Goal: Check status: Check status

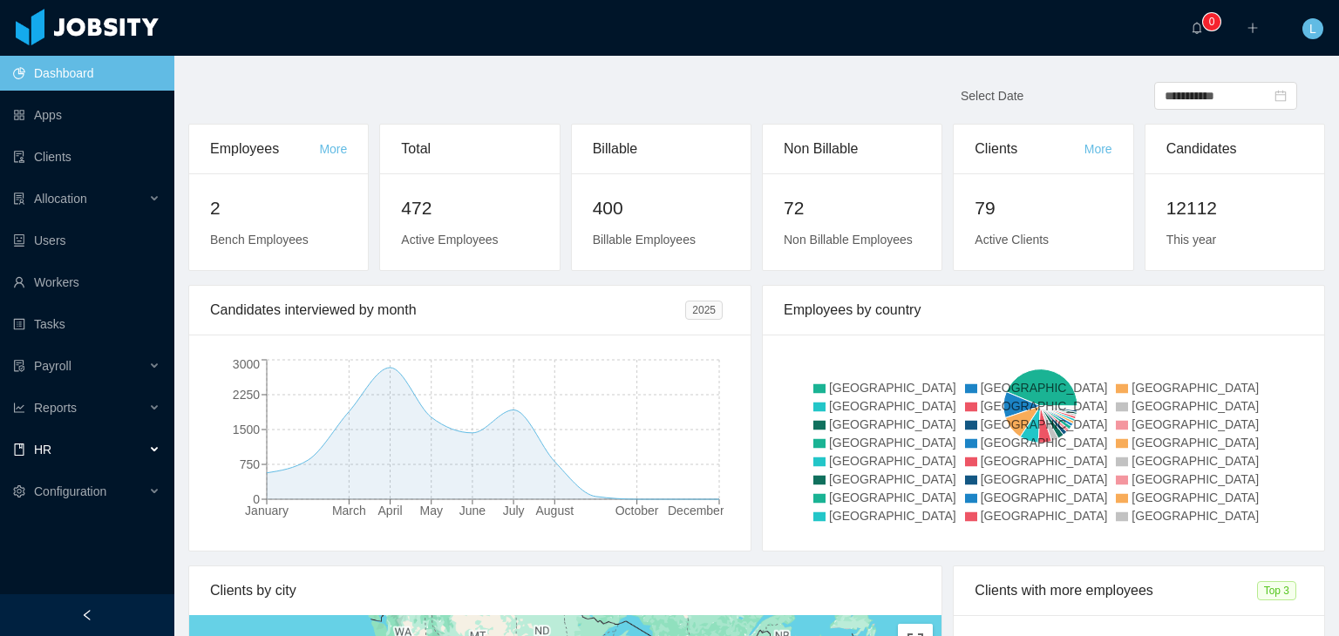
click at [69, 454] on div "HR" at bounding box center [87, 449] width 174 height 35
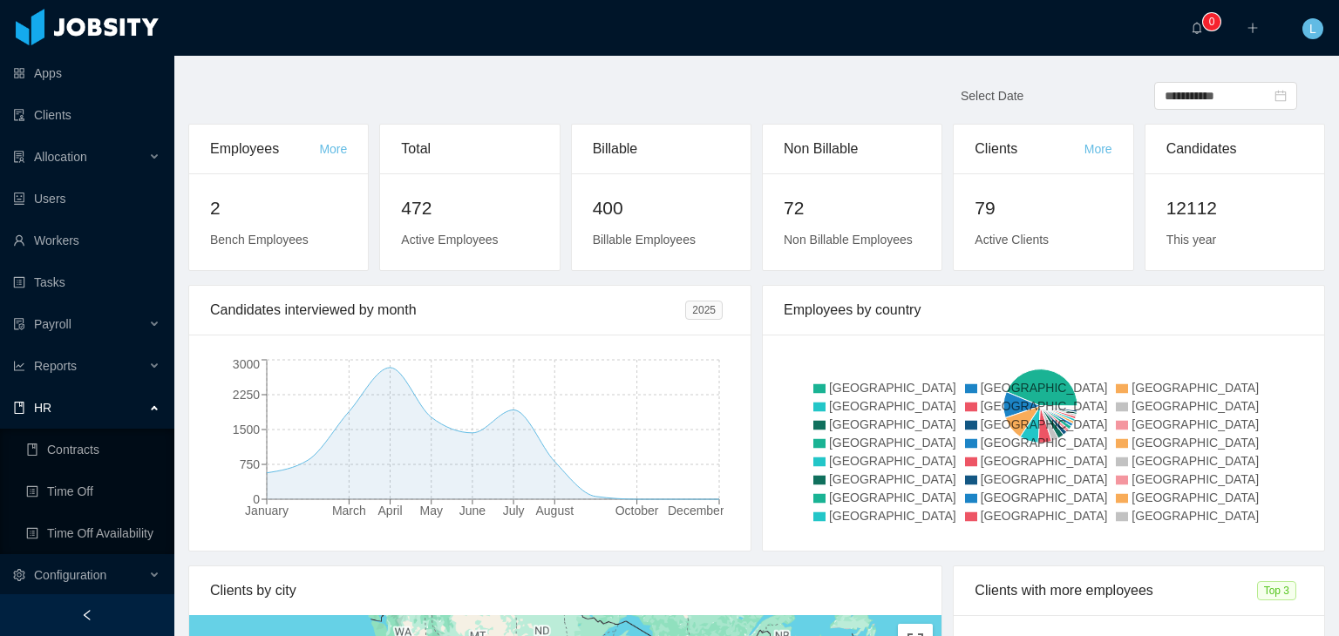
scroll to position [44, 0]
click at [71, 529] on link "Time Off Availability" at bounding box center [93, 531] width 134 height 35
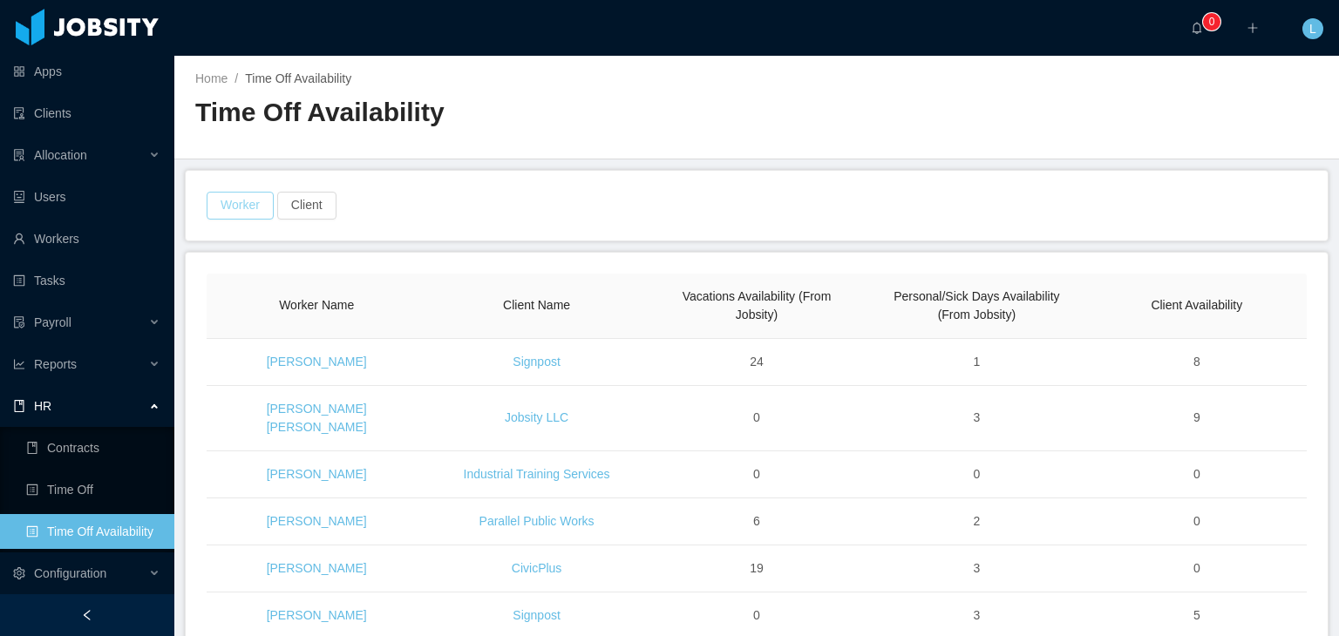
click at [227, 217] on button "Worker" at bounding box center [240, 206] width 67 height 28
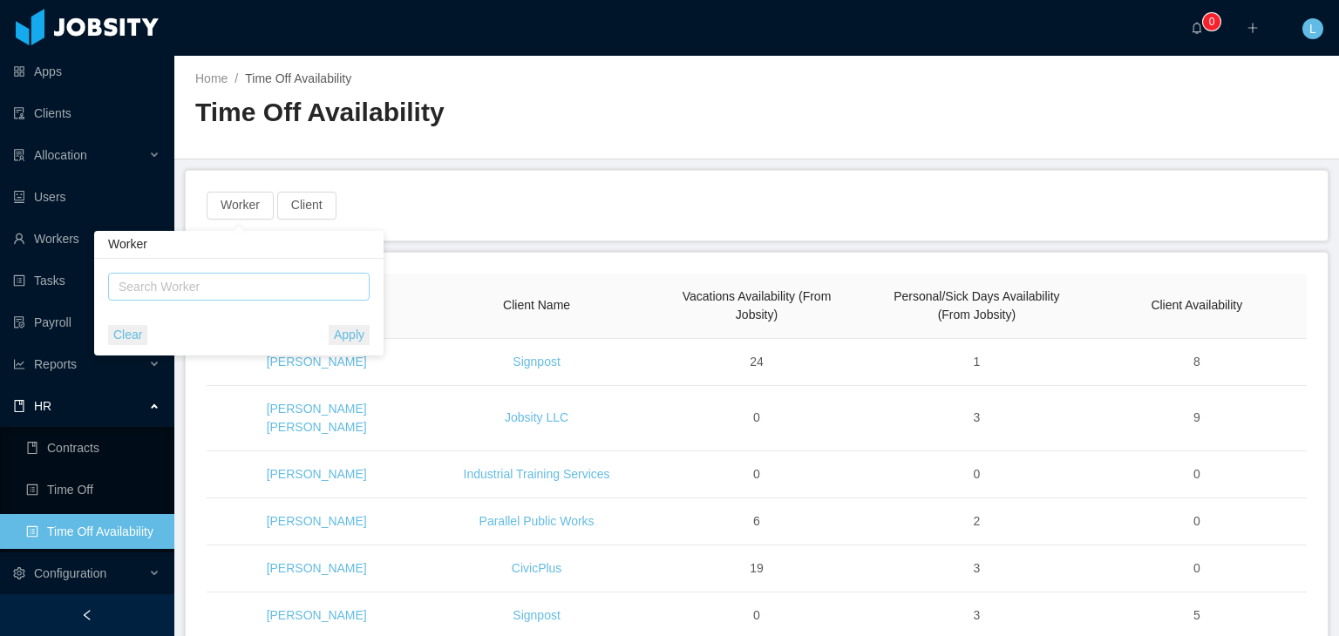
click at [255, 299] on div "Search Worker" at bounding box center [232, 287] width 238 height 26
type input "**********"
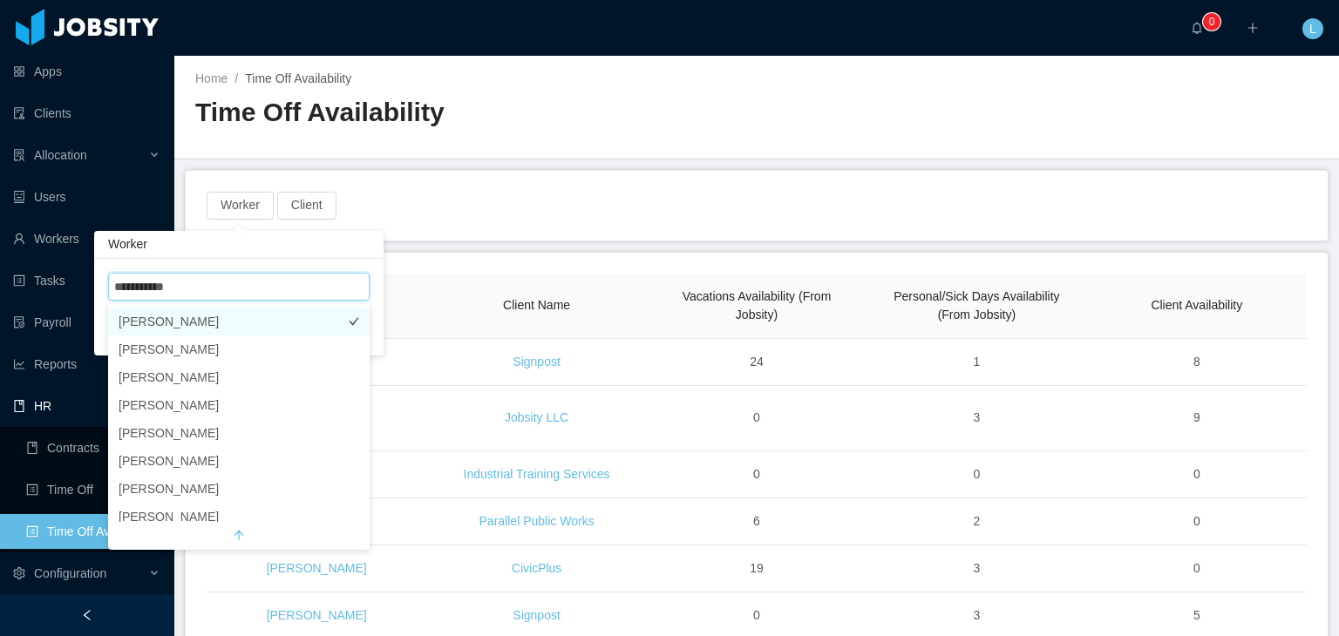
click at [248, 328] on li "[PERSON_NAME]" at bounding box center [239, 322] width 262 height 28
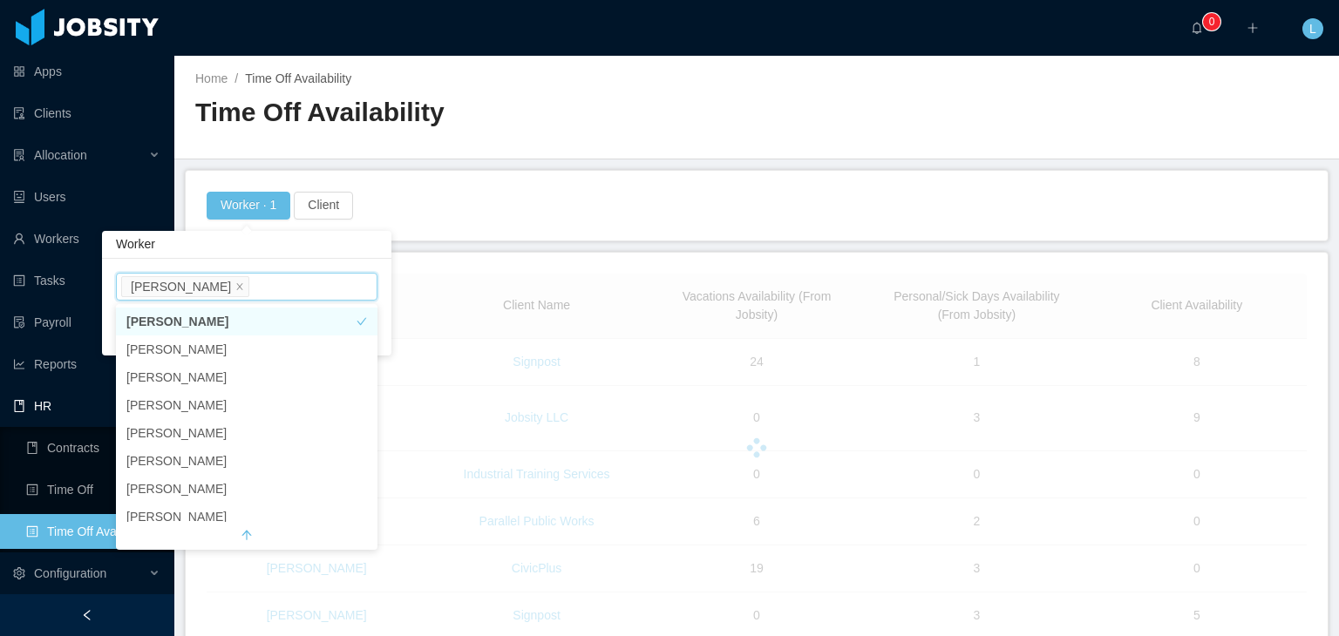
click at [530, 176] on div "Worker · 1 Client" at bounding box center [757, 206] width 1142 height 70
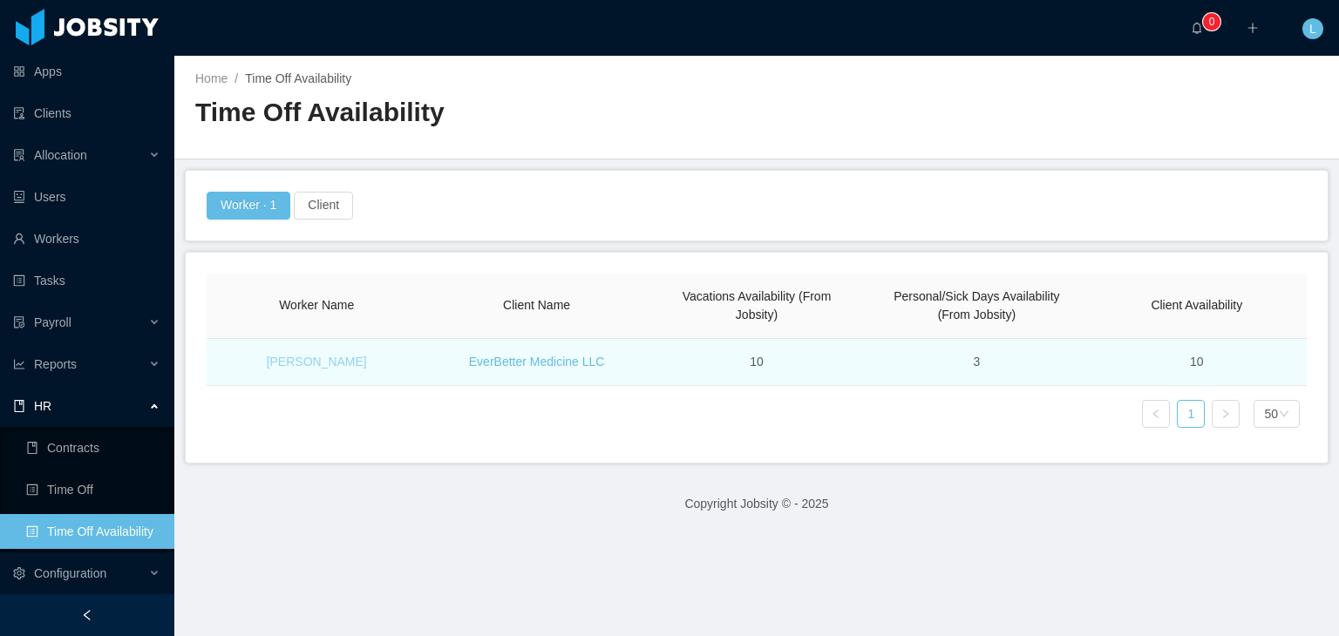
click at [327, 360] on link "[PERSON_NAME]" at bounding box center [317, 362] width 100 height 14
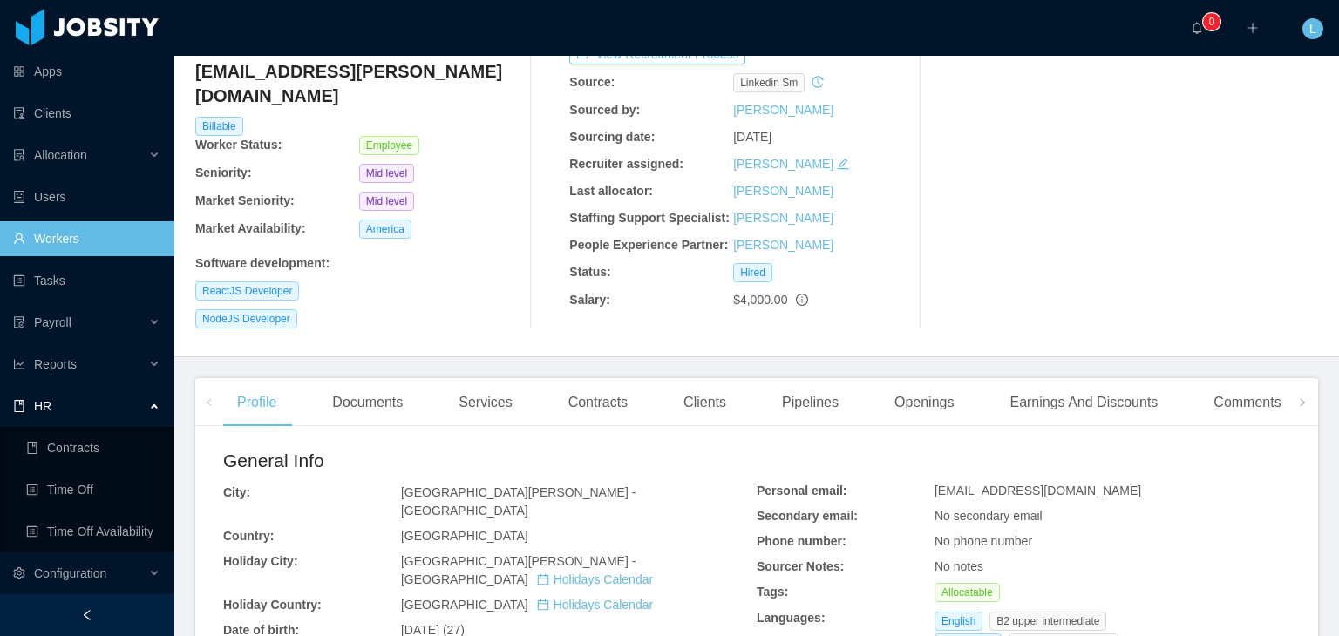
scroll to position [174, 0]
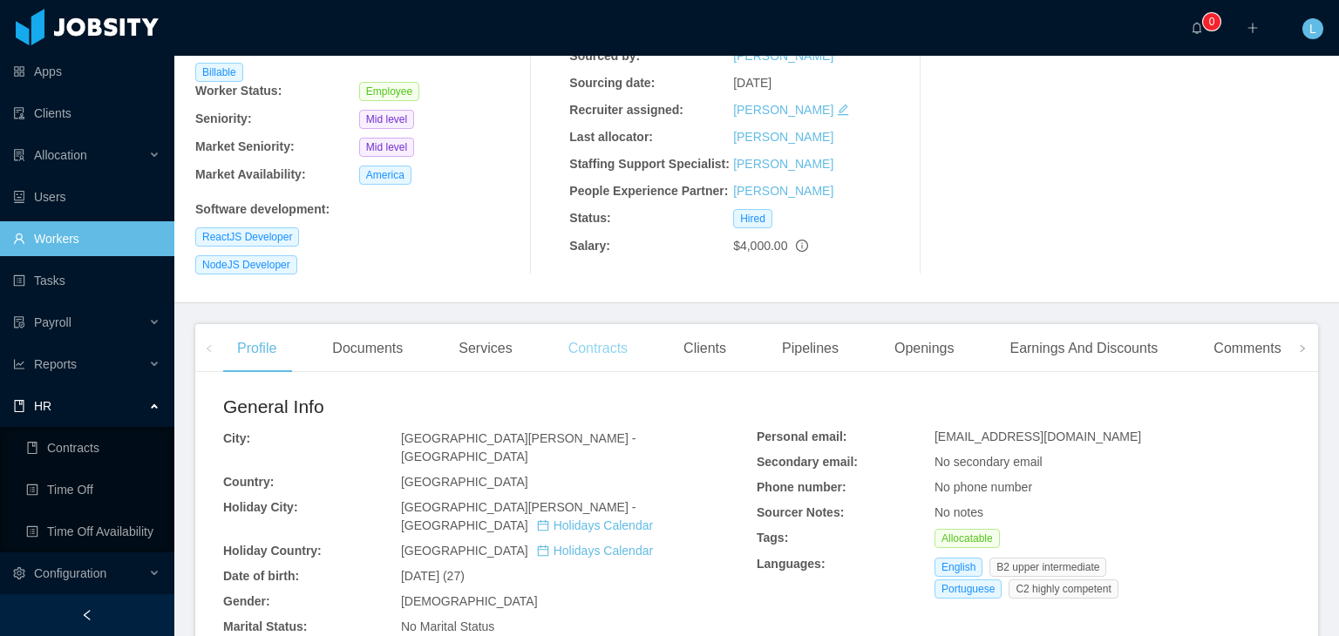
click at [614, 334] on div "Contracts" at bounding box center [598, 348] width 87 height 49
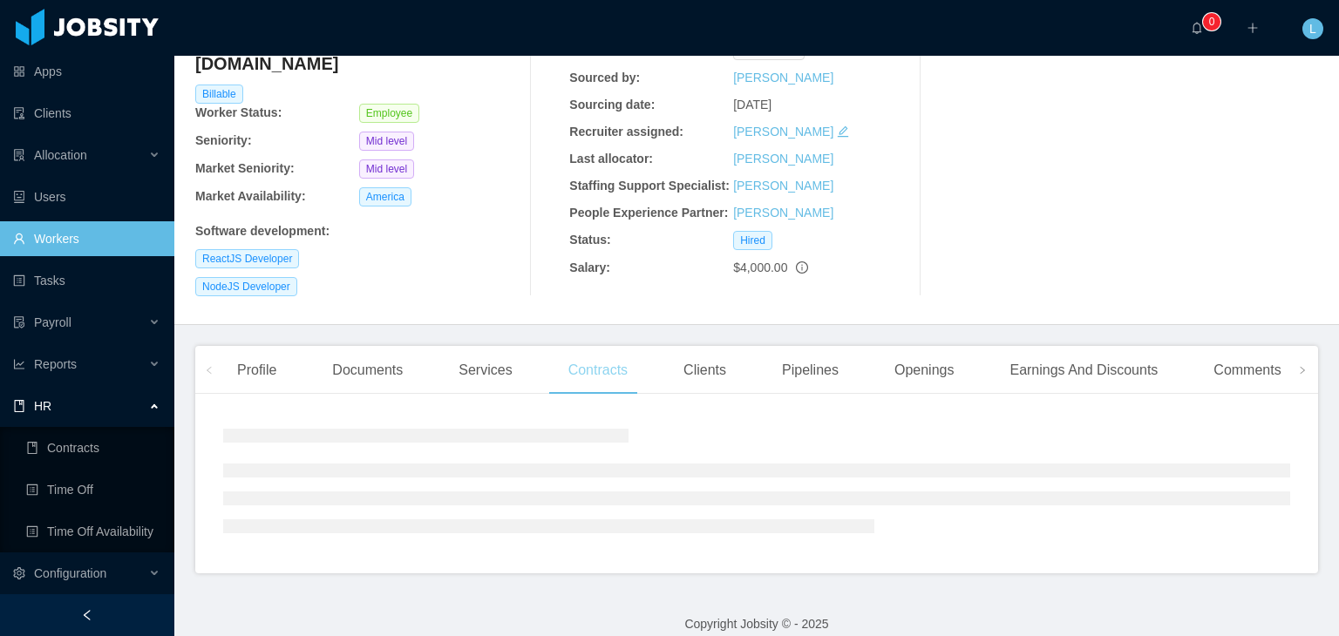
scroll to position [174, 0]
